Goal: Information Seeking & Learning: Check status

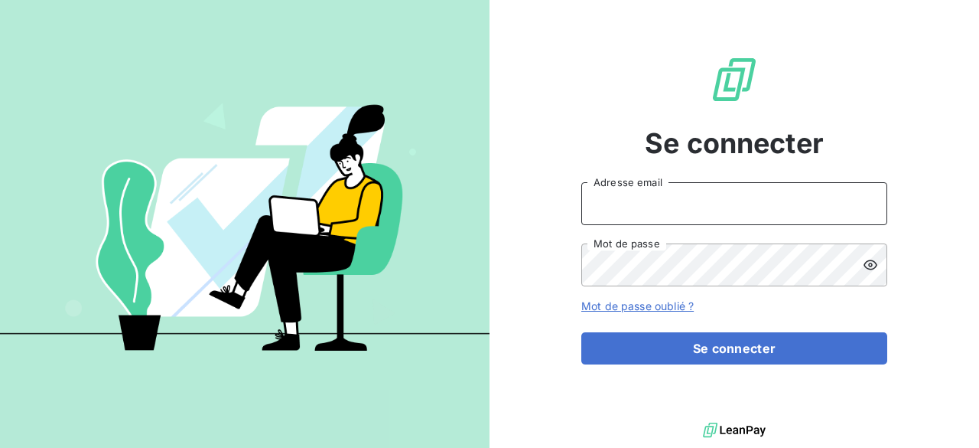
type input "[EMAIL_ADDRESS][DOMAIN_NAME]"
drag, startPoint x: 696, startPoint y: 342, endPoint x: 320, endPoint y: 209, distance: 399.3
click at [320, 209] on div "Se connecter [EMAIL_ADDRESS][DOMAIN_NAME] Adresse email Mot de passe Mot de pas…" at bounding box center [489, 224] width 979 height 448
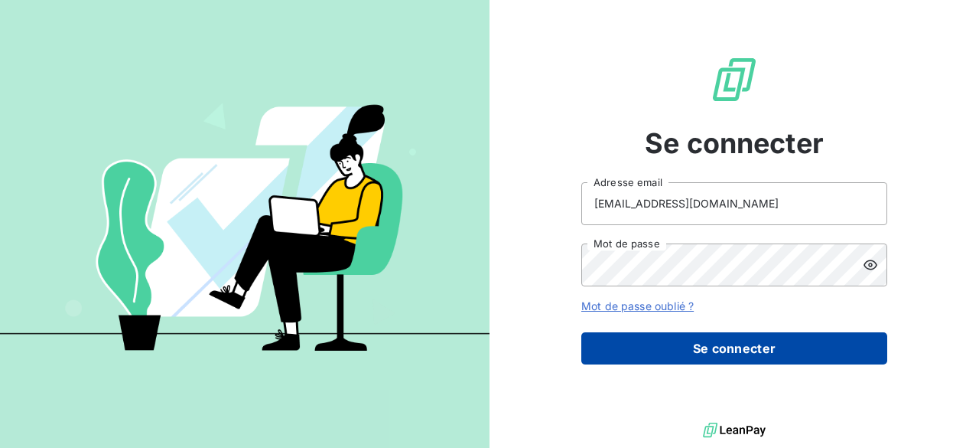
click at [641, 347] on button "Se connecter" at bounding box center [735, 348] width 306 height 32
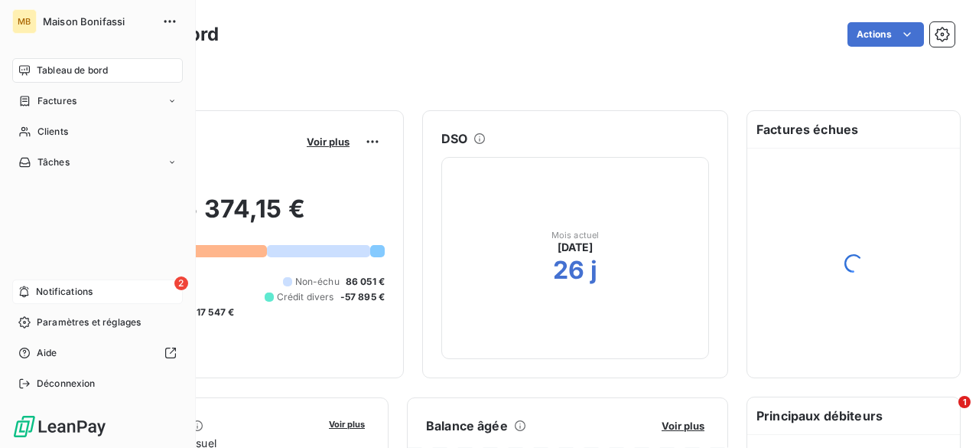
click at [26, 292] on icon at bounding box center [23, 291] width 11 height 12
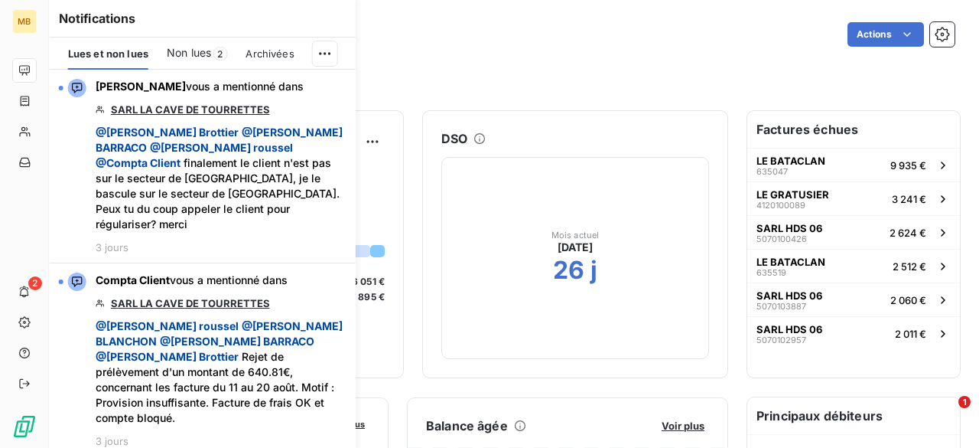
click at [207, 56] on span "Non lues" at bounding box center [189, 52] width 44 height 15
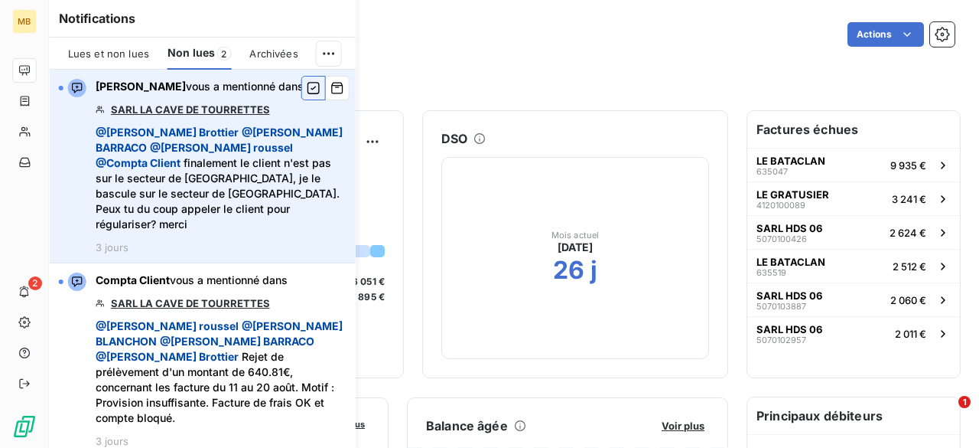
click at [314, 90] on icon "button" at bounding box center [314, 87] width 14 height 15
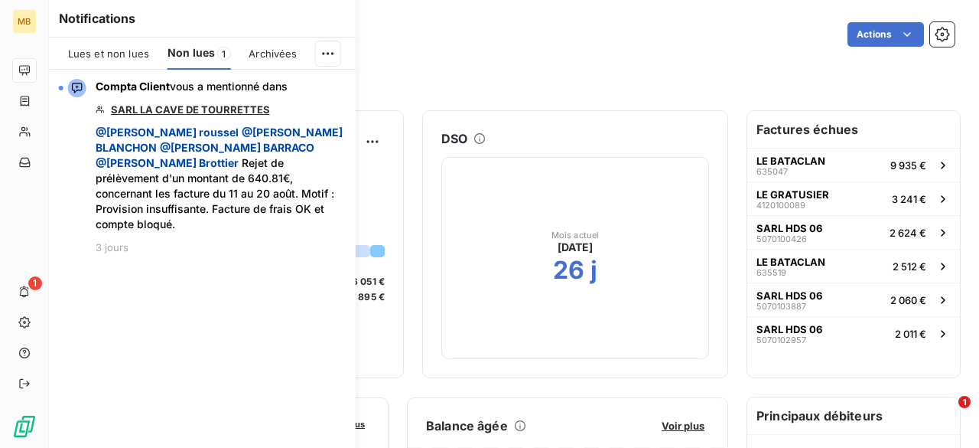
click at [0, 0] on icon "button" at bounding box center [0, 0] width 0 height 0
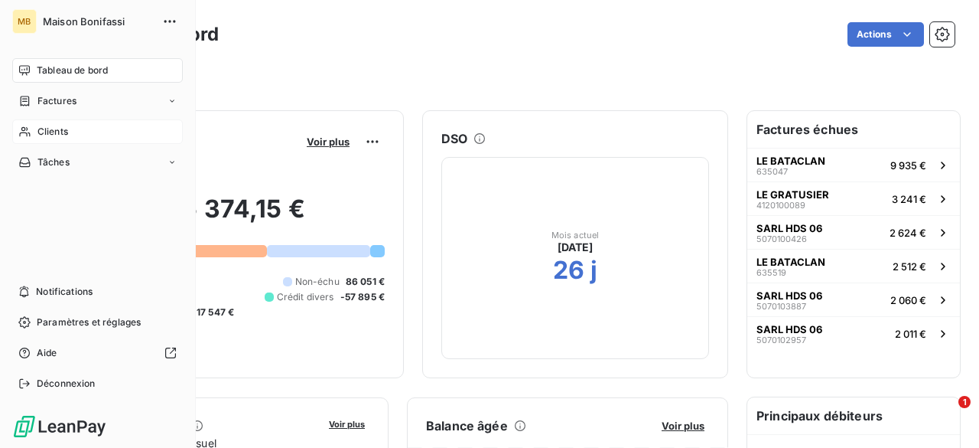
click at [50, 137] on span "Clients" at bounding box center [52, 132] width 31 height 14
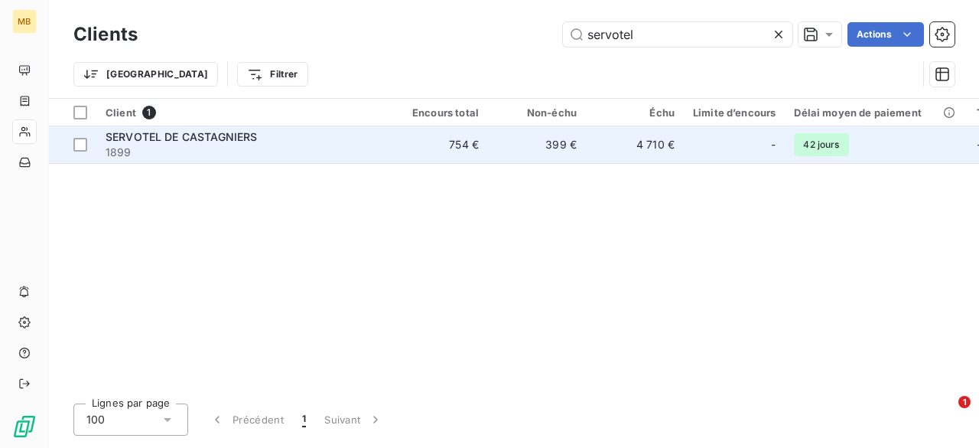
type input "servotel"
click at [363, 151] on span "1899" at bounding box center [243, 152] width 275 height 15
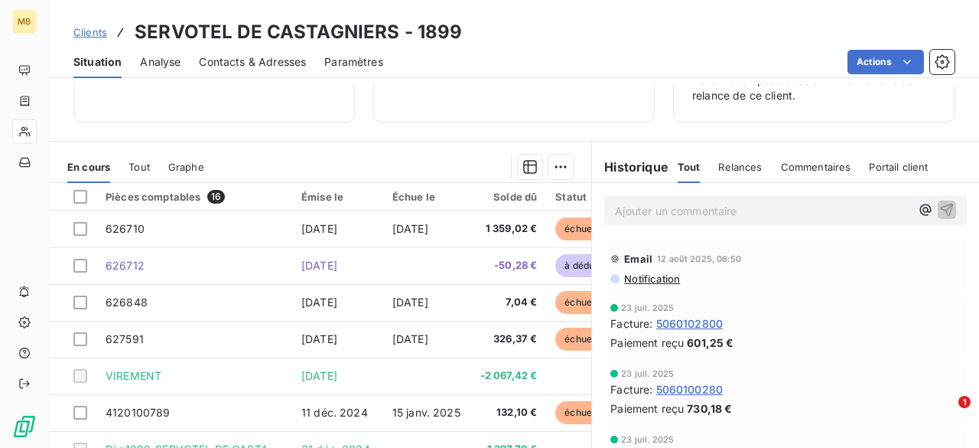
scroll to position [197, 0]
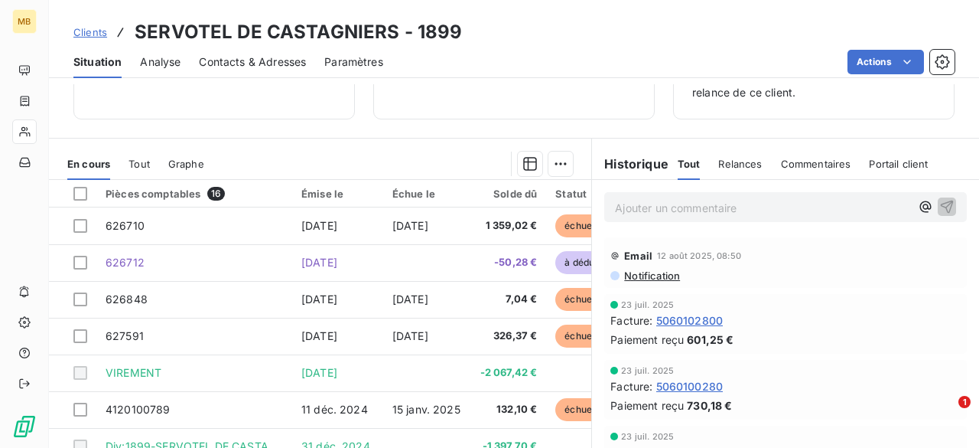
click at [722, 152] on div "Relances" at bounding box center [741, 164] width 44 height 32
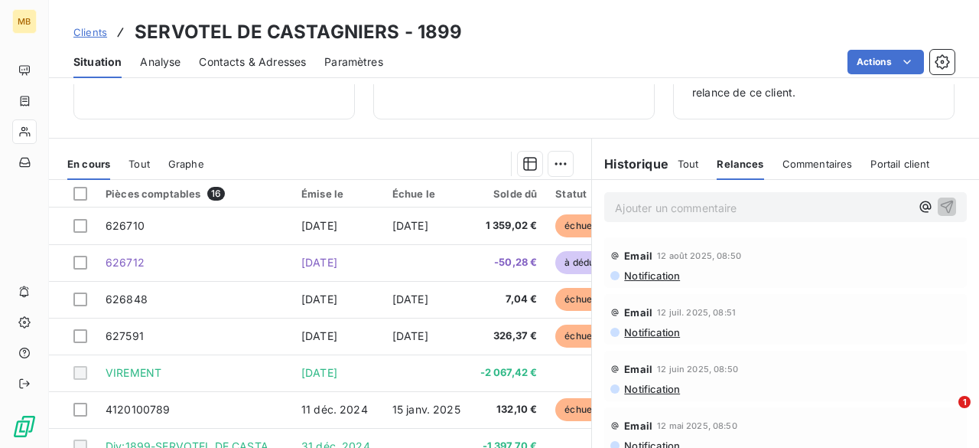
click at [680, 170] on div "Tout" at bounding box center [688, 164] width 21 height 32
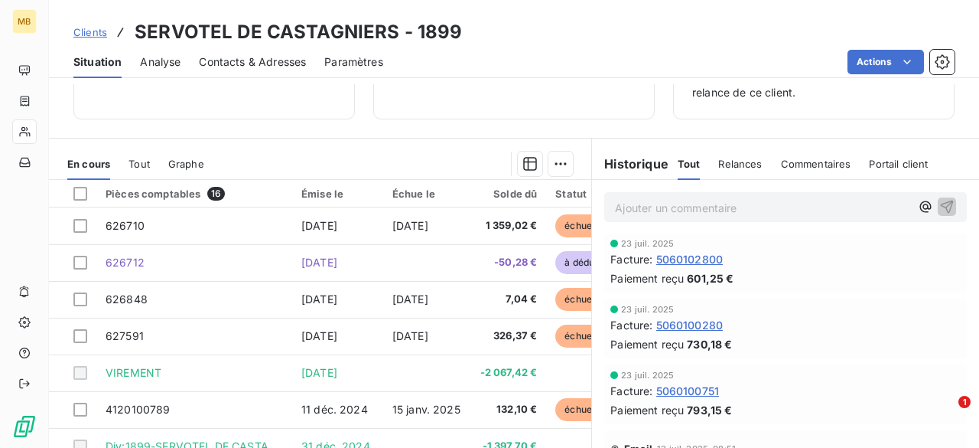
scroll to position [0, 0]
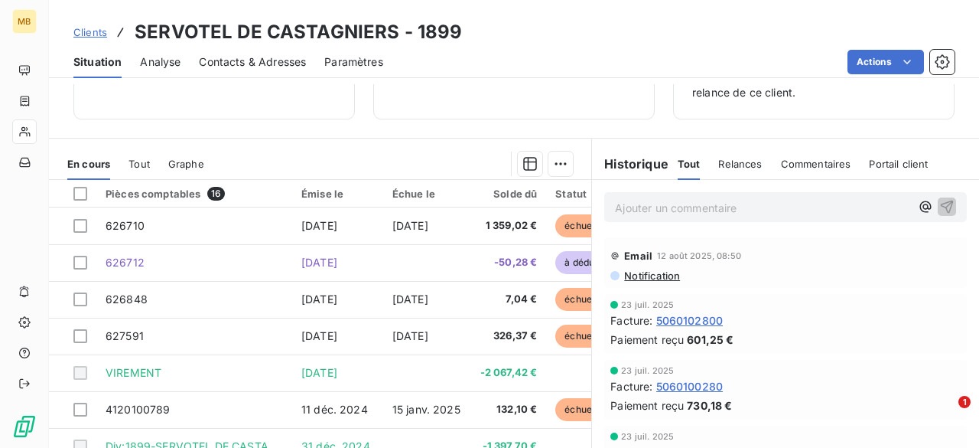
click at [501, 163] on div at bounding box center [398, 164] width 351 height 24
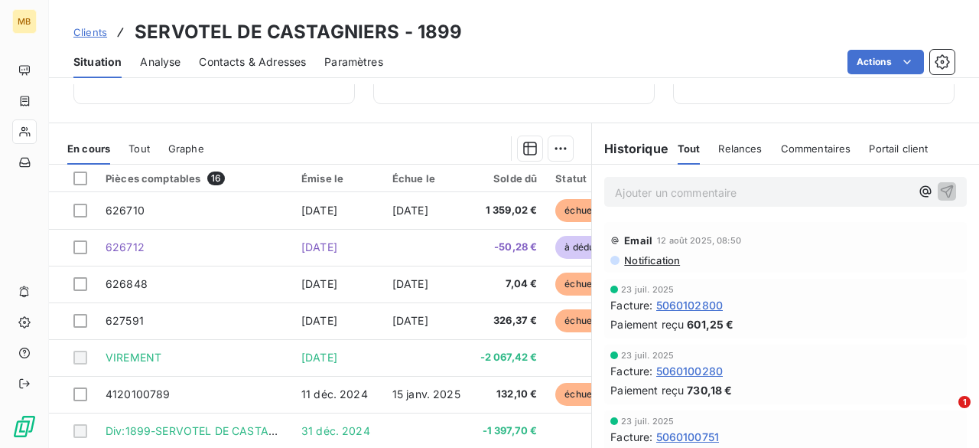
scroll to position [220, 0]
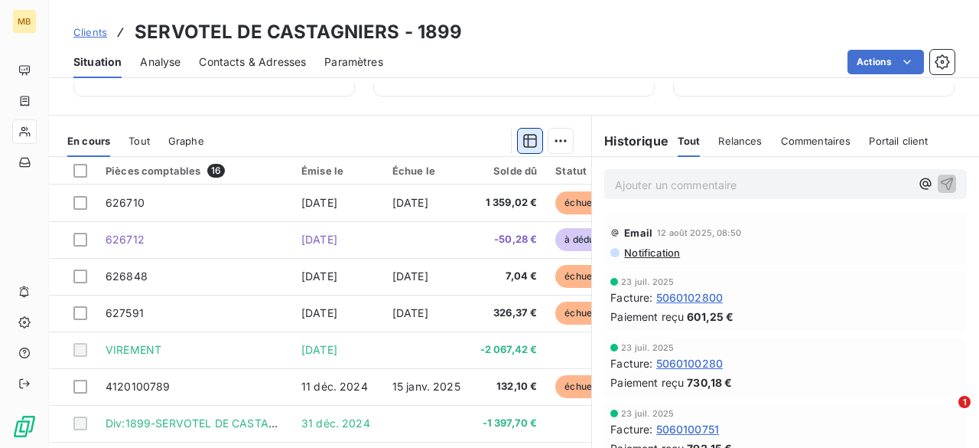
click at [523, 146] on icon "button" at bounding box center [530, 140] width 15 height 15
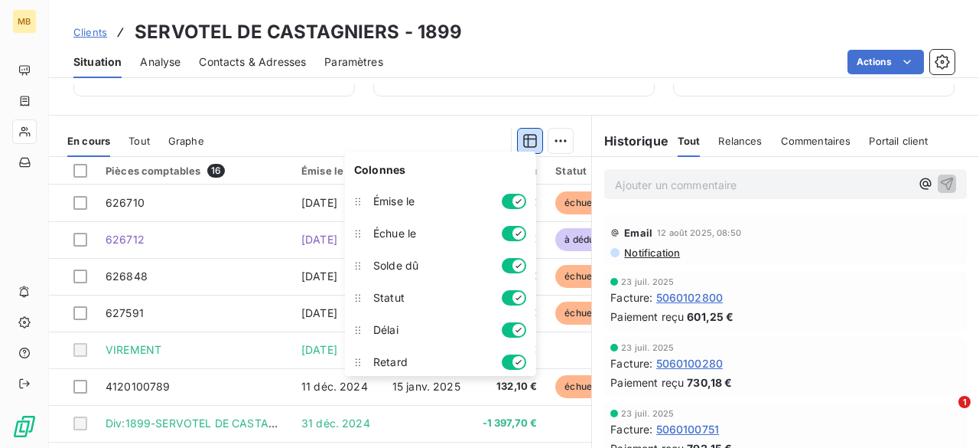
scroll to position [2, 0]
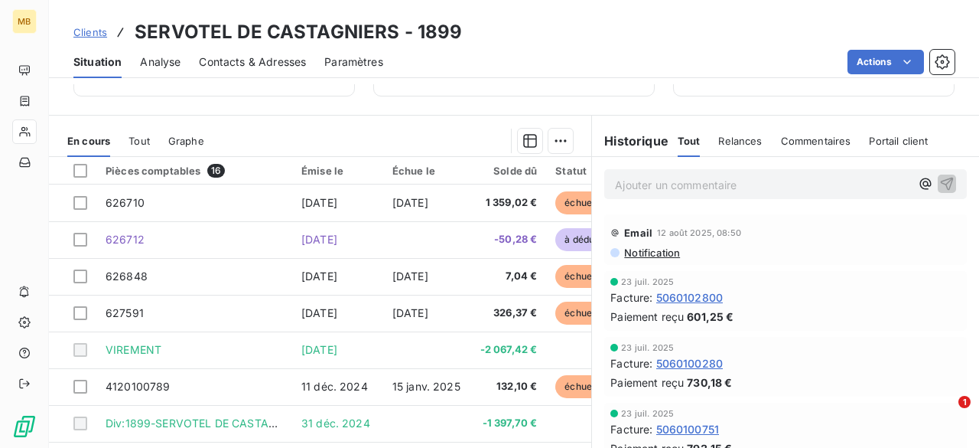
click at [520, 125] on div "En cours Tout Graphe" at bounding box center [320, 141] width 543 height 32
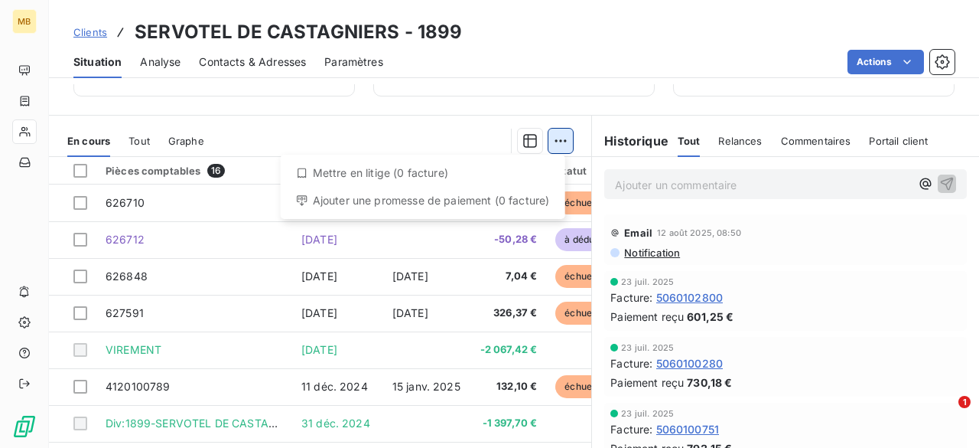
click at [556, 132] on html "MB Clients SERVOTEL DE CASTAGNIERS - 1899 Situation Analyse Contacts & Adresses…" at bounding box center [489, 224] width 979 height 448
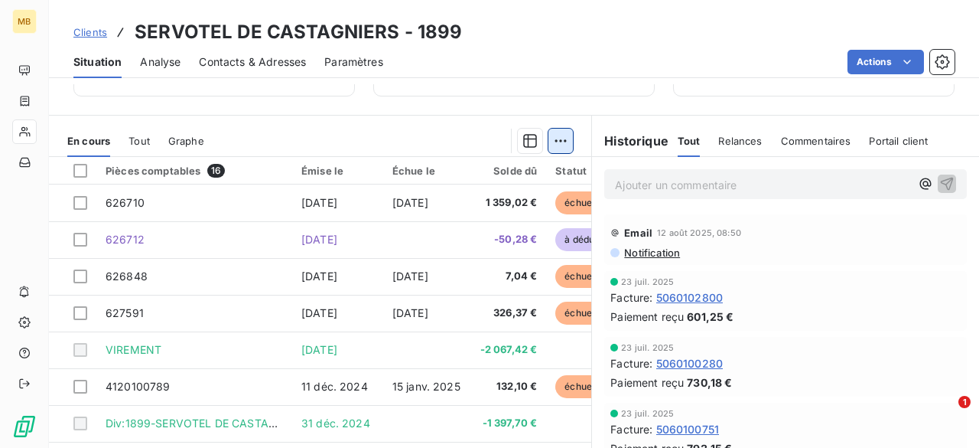
click at [556, 132] on html "MB Clients SERVOTEL DE CASTAGNIERS - 1899 Situation Analyse Contacts & Adresses…" at bounding box center [489, 224] width 979 height 448
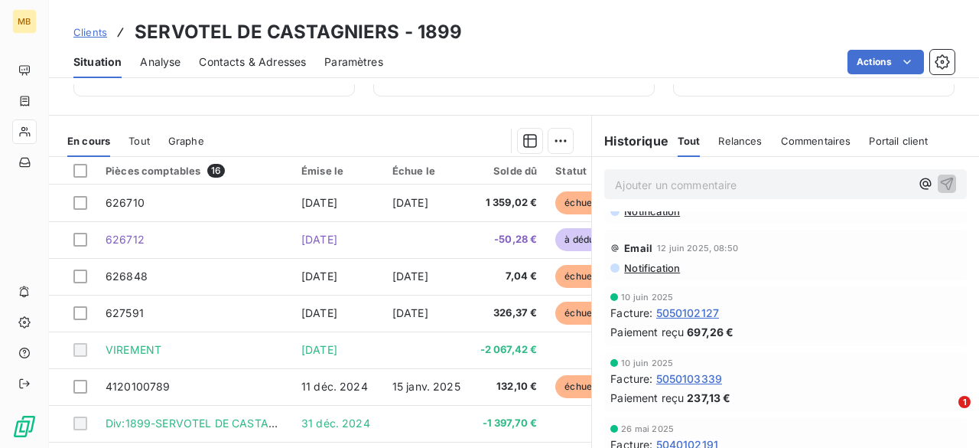
scroll to position [0, 0]
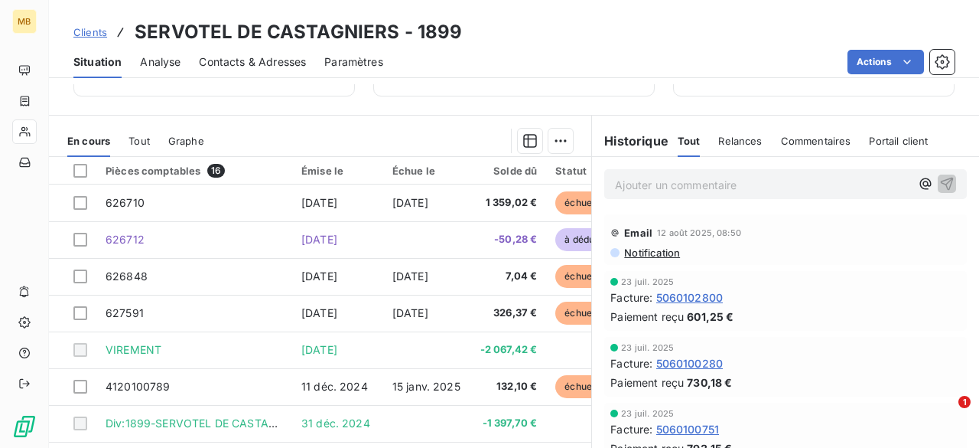
click at [639, 139] on h6 "Historique" at bounding box center [630, 141] width 77 height 18
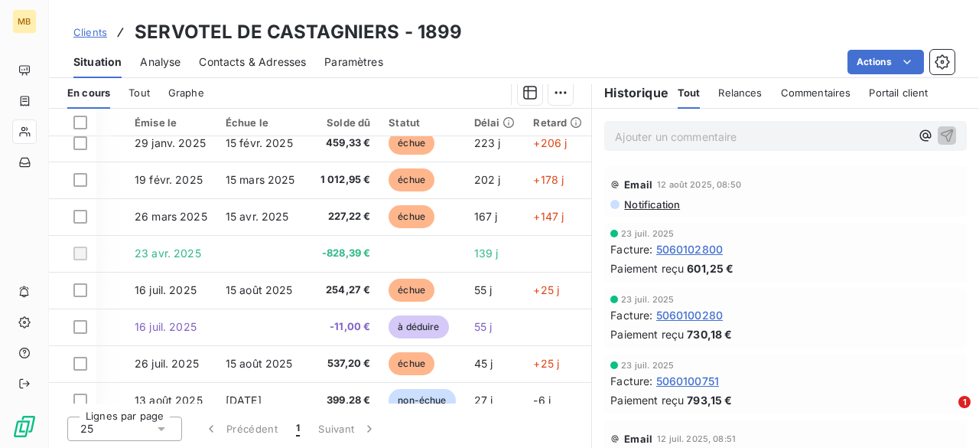
scroll to position [321, 178]
